Goal: Information Seeking & Learning: Learn about a topic

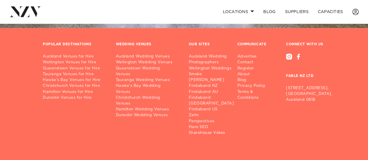
scroll to position [776, 0]
click at [86, 54] on link "Auckland Venues for Hire" at bounding box center [75, 57] width 64 height 6
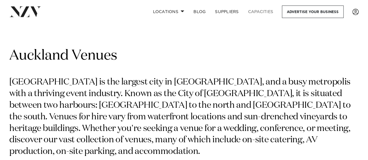
click at [260, 10] on link "Capacities" at bounding box center [261, 12] width 35 height 13
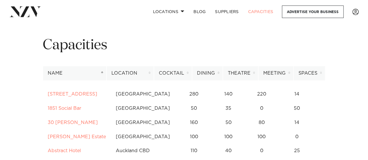
scroll to position [13, 0]
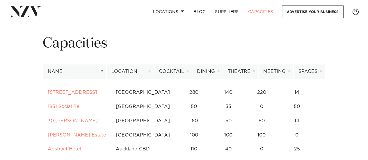
click at [291, 73] on th "Meeting" at bounding box center [275, 72] width 35 height 14
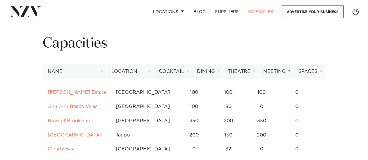
click at [291, 73] on th "Meeting" at bounding box center [275, 72] width 35 height 14
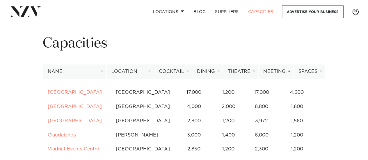
click at [151, 71] on th "Location" at bounding box center [130, 72] width 47 height 14
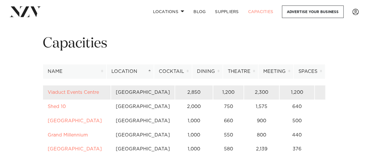
click at [137, 95] on td "[GEOGRAPHIC_DATA]" at bounding box center [143, 93] width 64 height 14
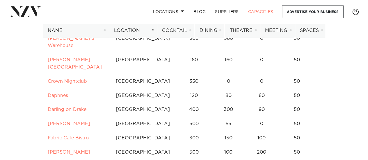
scroll to position [673, 0]
